Goal: Register for event/course

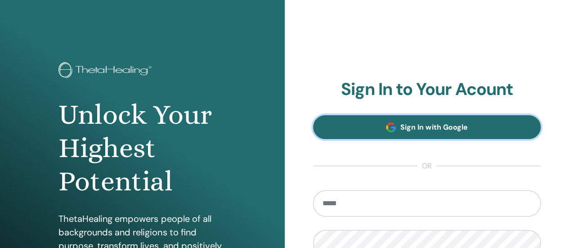
click at [447, 131] on span "Sign In with Google" at bounding box center [433, 126] width 67 height 9
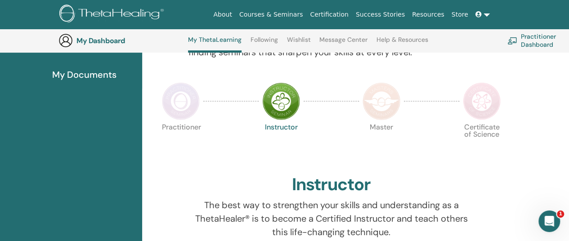
scroll to position [175, 0]
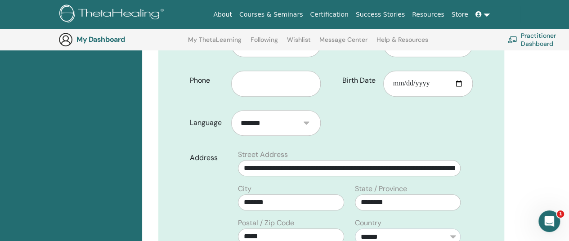
scroll to position [237, 0]
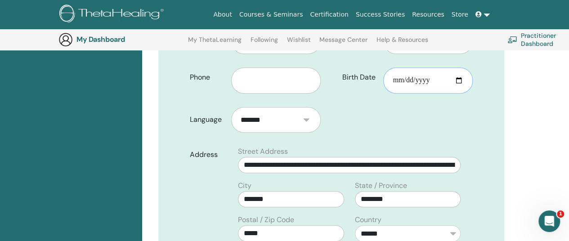
click at [409, 67] on input "Birth Date" at bounding box center [427, 80] width 89 height 26
click at [399, 67] on input "Birth Date" at bounding box center [427, 80] width 89 height 26
type input "**********"
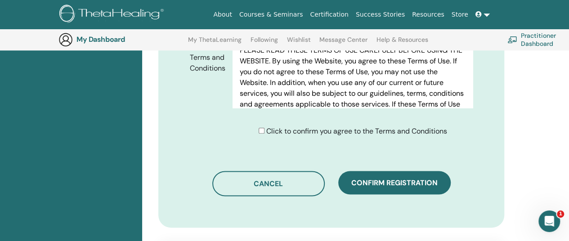
scroll to position [516, 0]
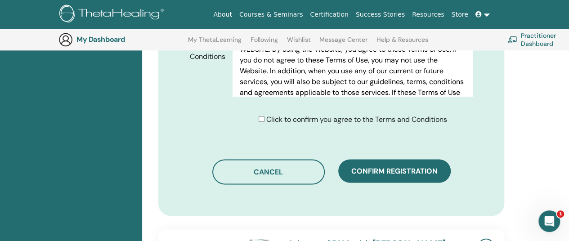
click at [259, 114] on div "Click to confirm you agree to the Terms and Conditions" at bounding box center [353, 119] width 188 height 11
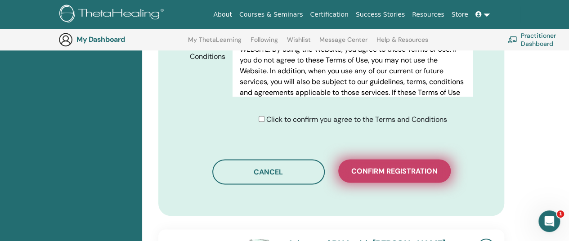
click at [389, 166] on span "Confirm registration" at bounding box center [394, 170] width 86 height 9
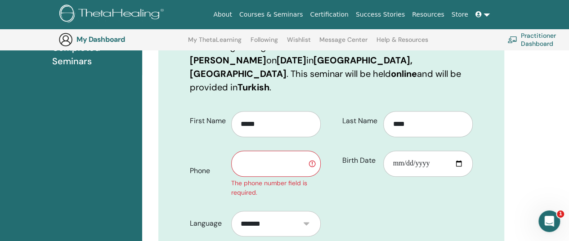
scroll to position [156, 0]
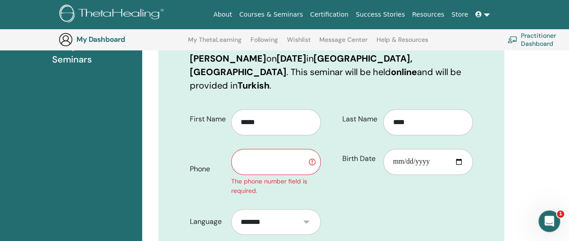
click at [269, 149] on input "text" at bounding box center [275, 162] width 89 height 26
type input "**********"
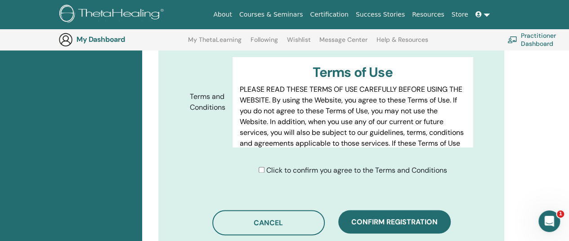
scroll to position [540, 0]
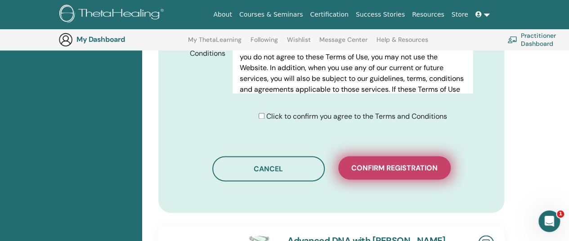
click at [388, 163] on button "Confirm registration" at bounding box center [394, 167] width 112 height 23
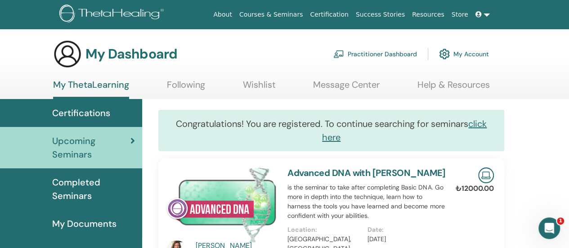
click at [105, 113] on span "Certifications" at bounding box center [81, 112] width 58 height 13
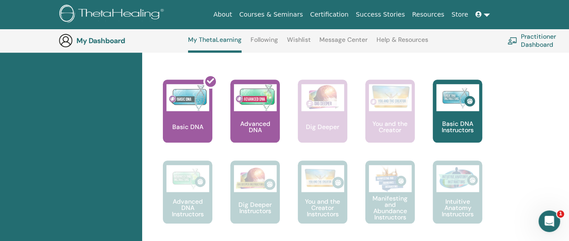
scroll to position [385, 0]
